Goal: Task Accomplishment & Management: Manage account settings

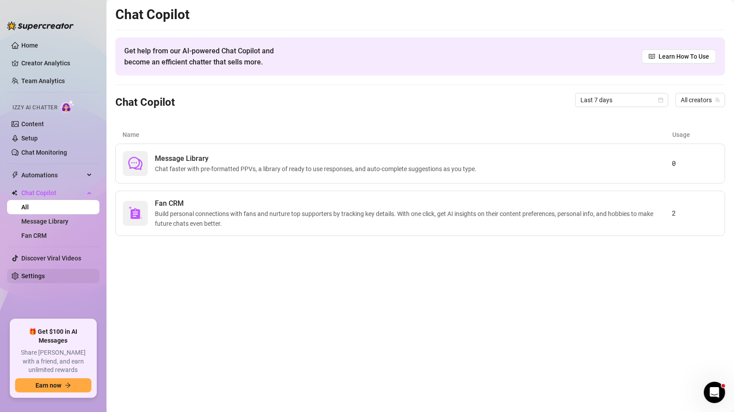
click at [45, 277] on link "Settings" at bounding box center [33, 275] width 24 height 7
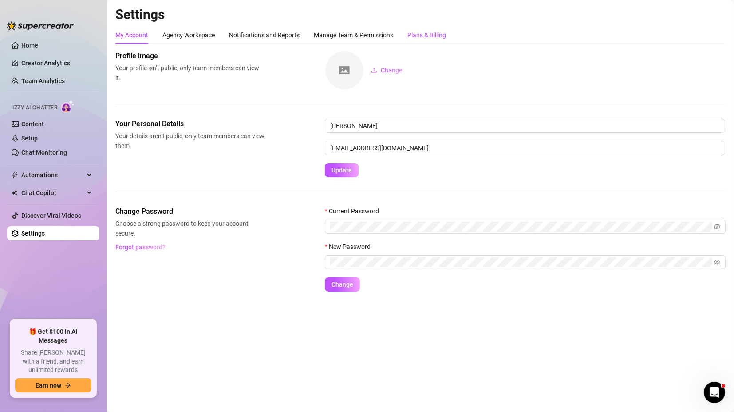
click at [415, 32] on div "Plans & Billing" at bounding box center [427, 35] width 39 height 10
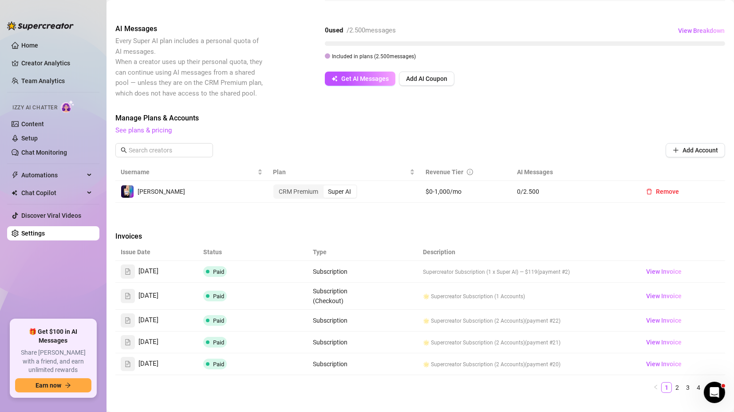
scroll to position [143, 0]
click at [653, 293] on span "View Invoice" at bounding box center [665, 295] width 36 height 10
